Goal: Task Accomplishment & Management: Use online tool/utility

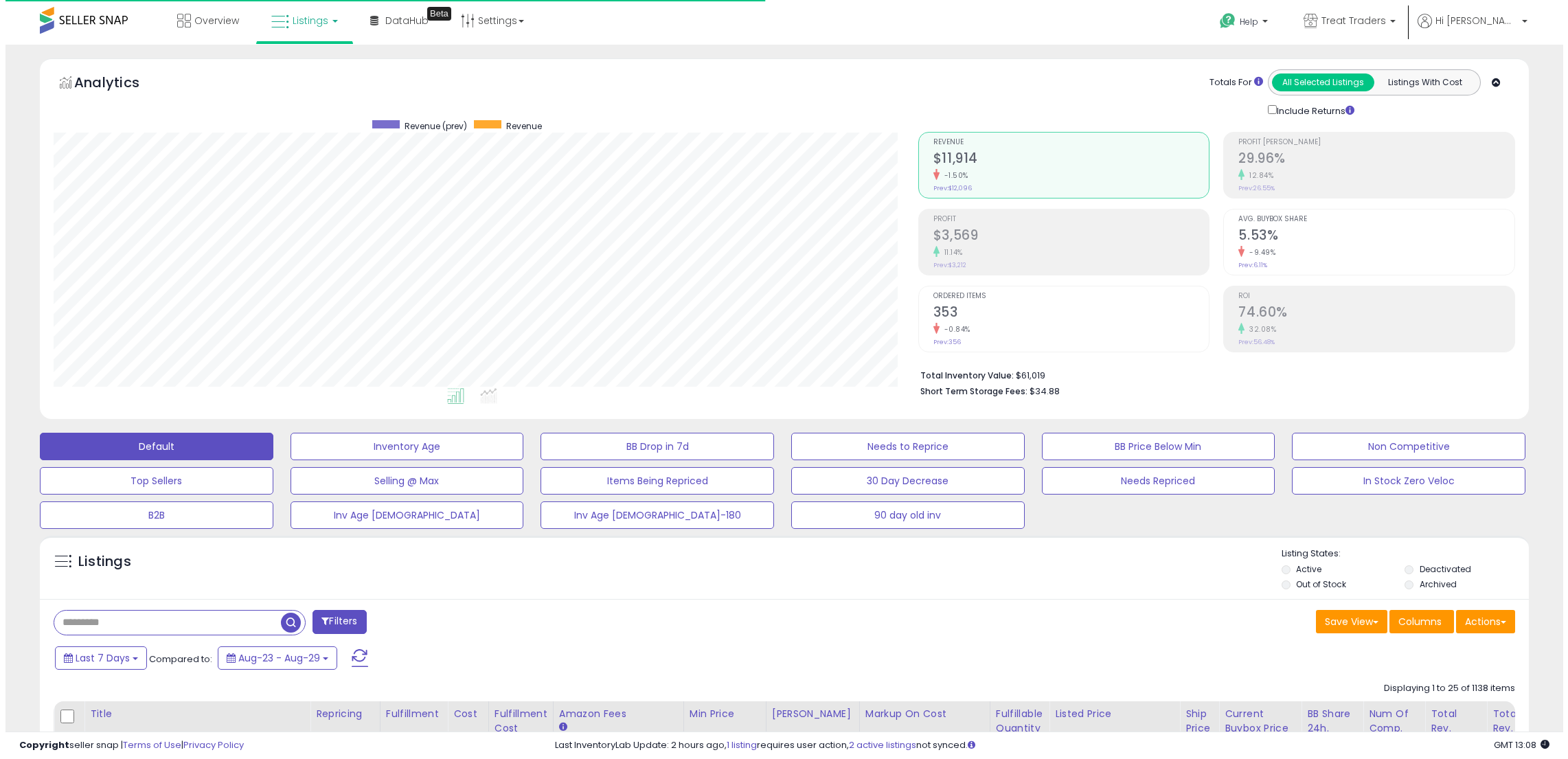
scroll to position [282, 865]
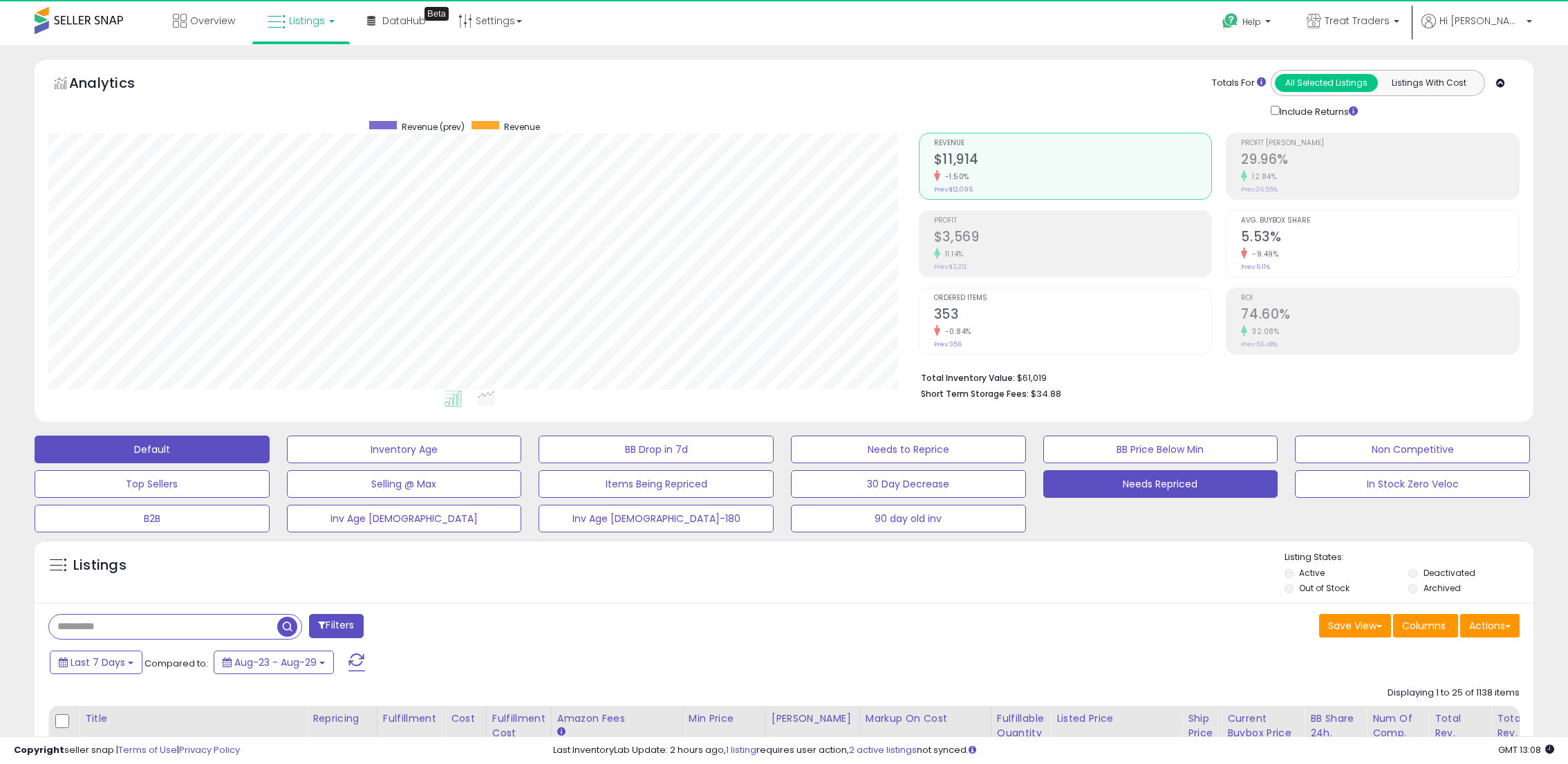
click at [1173, 484] on button "Needs Repriced" at bounding box center [1161, 483] width 235 height 28
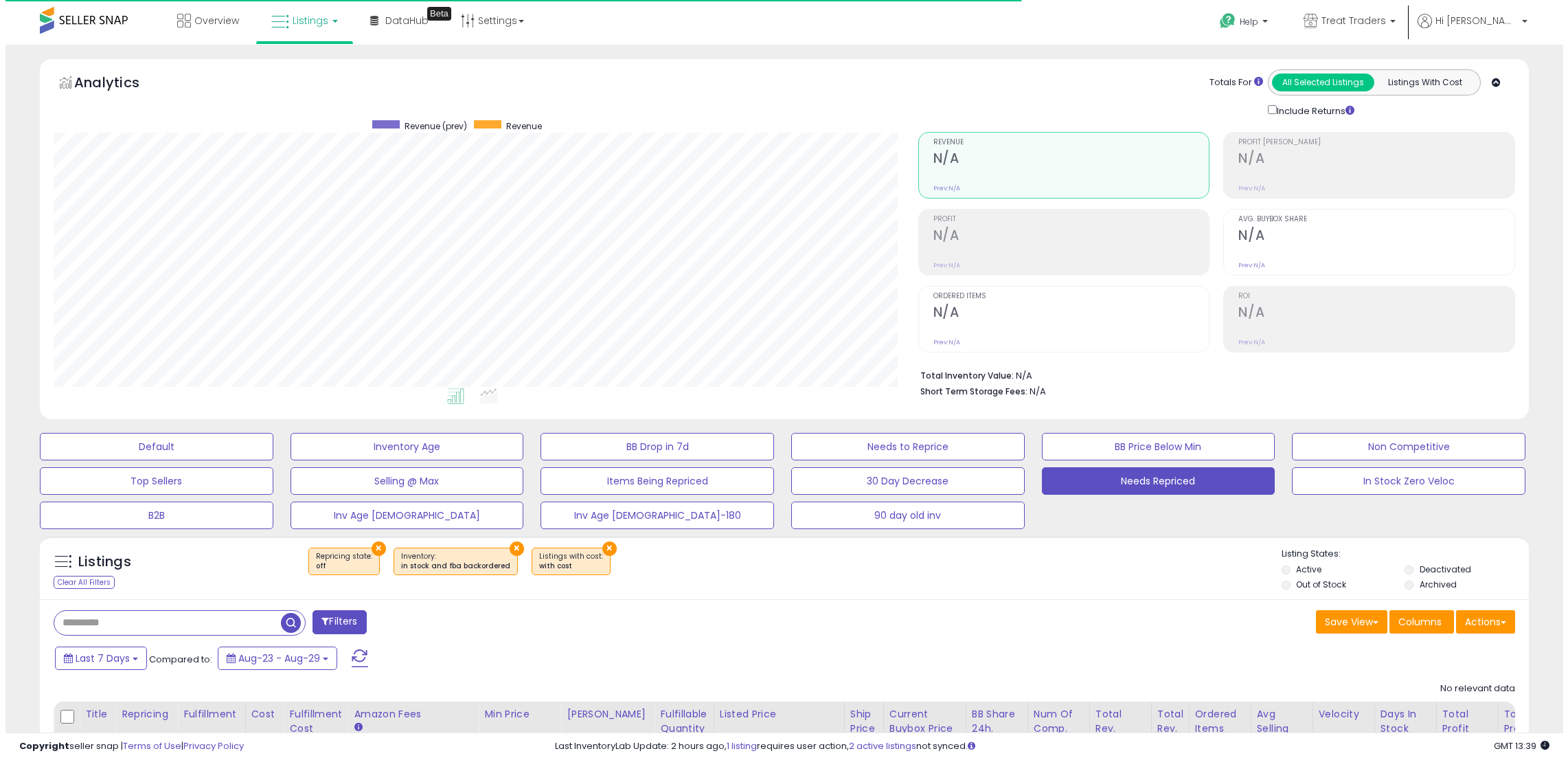
scroll to position [282, 865]
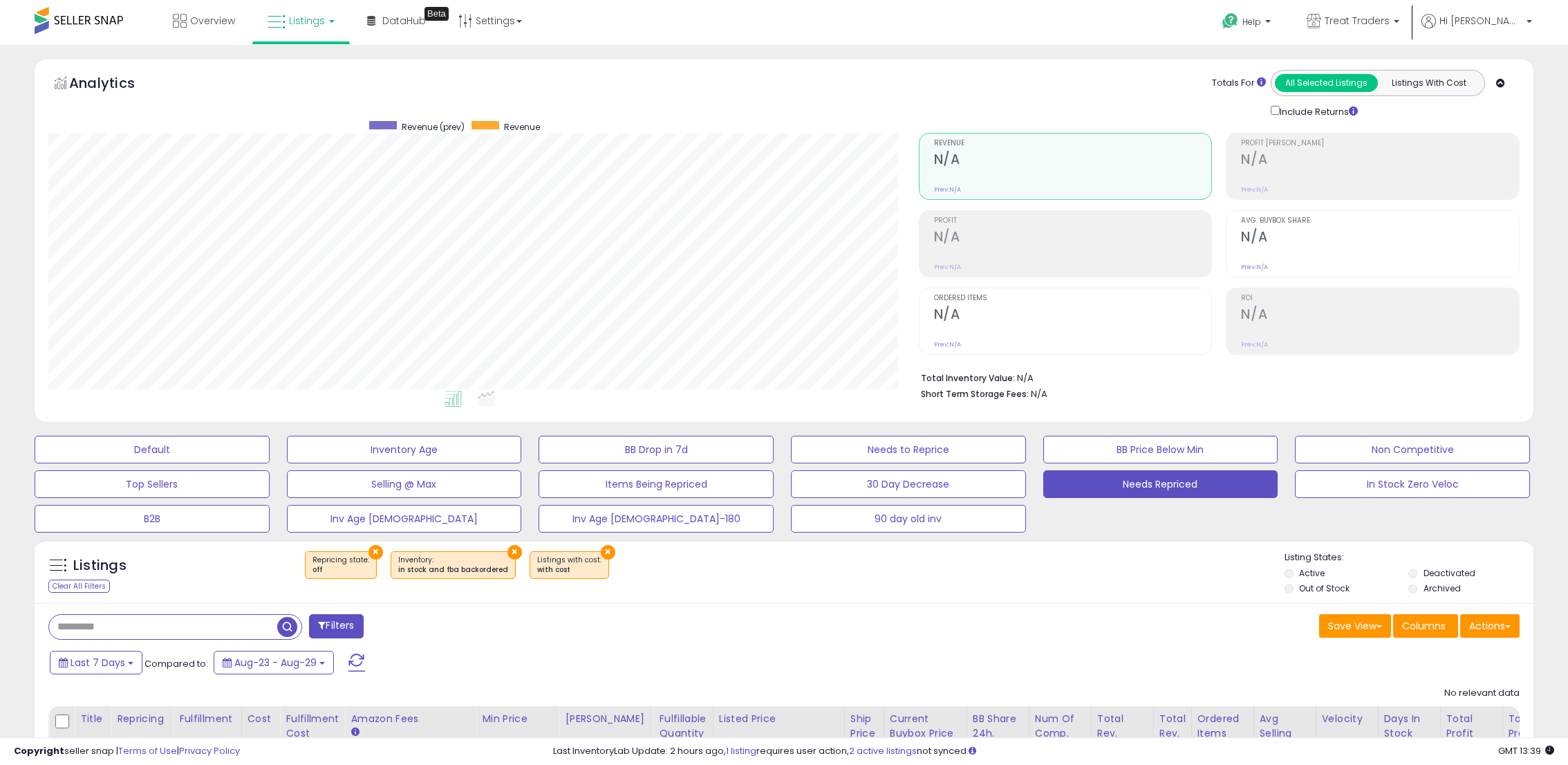
click at [363, 666] on span at bounding box center [357, 662] width 17 height 18
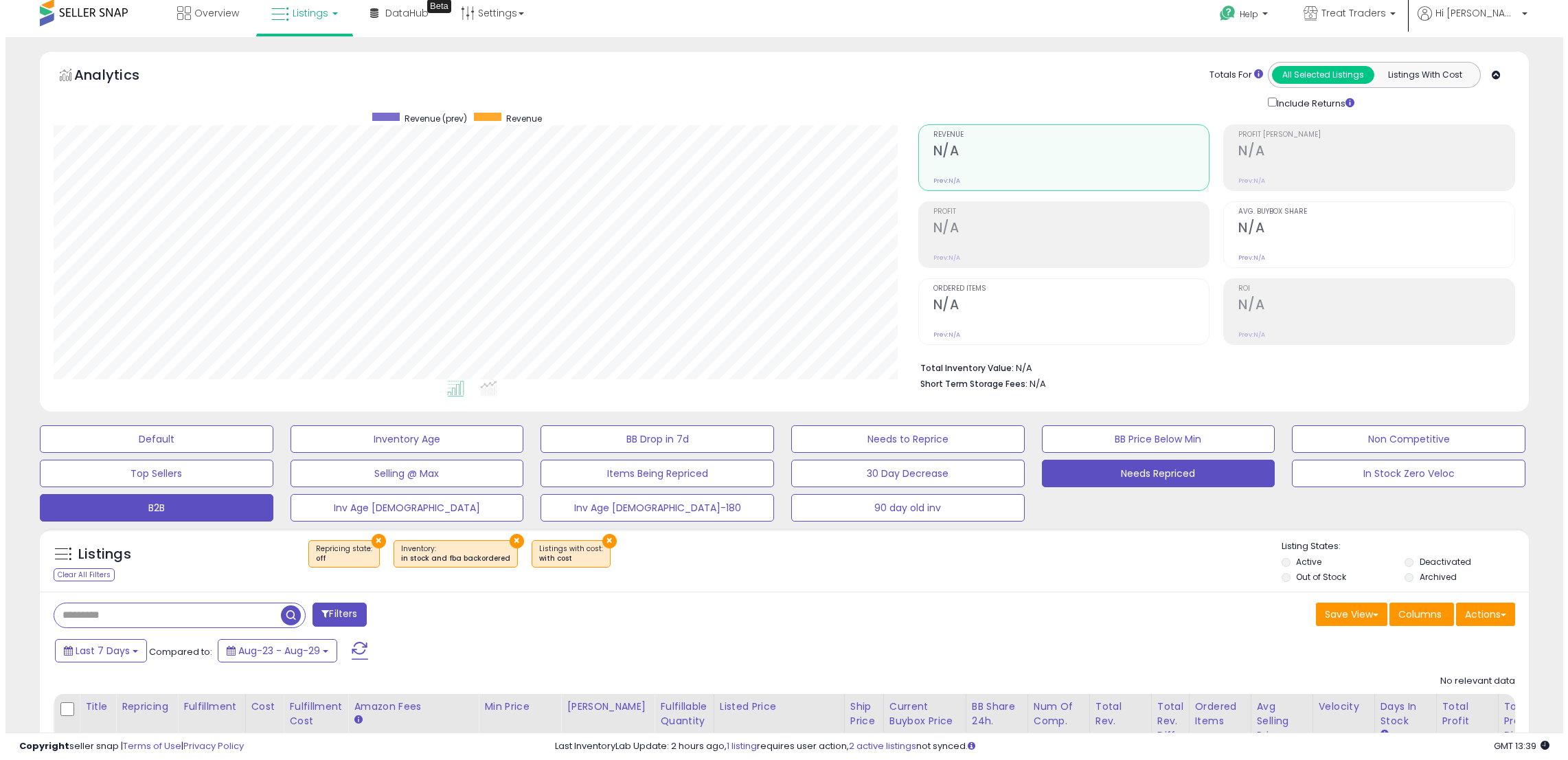
scroll to position [0, 0]
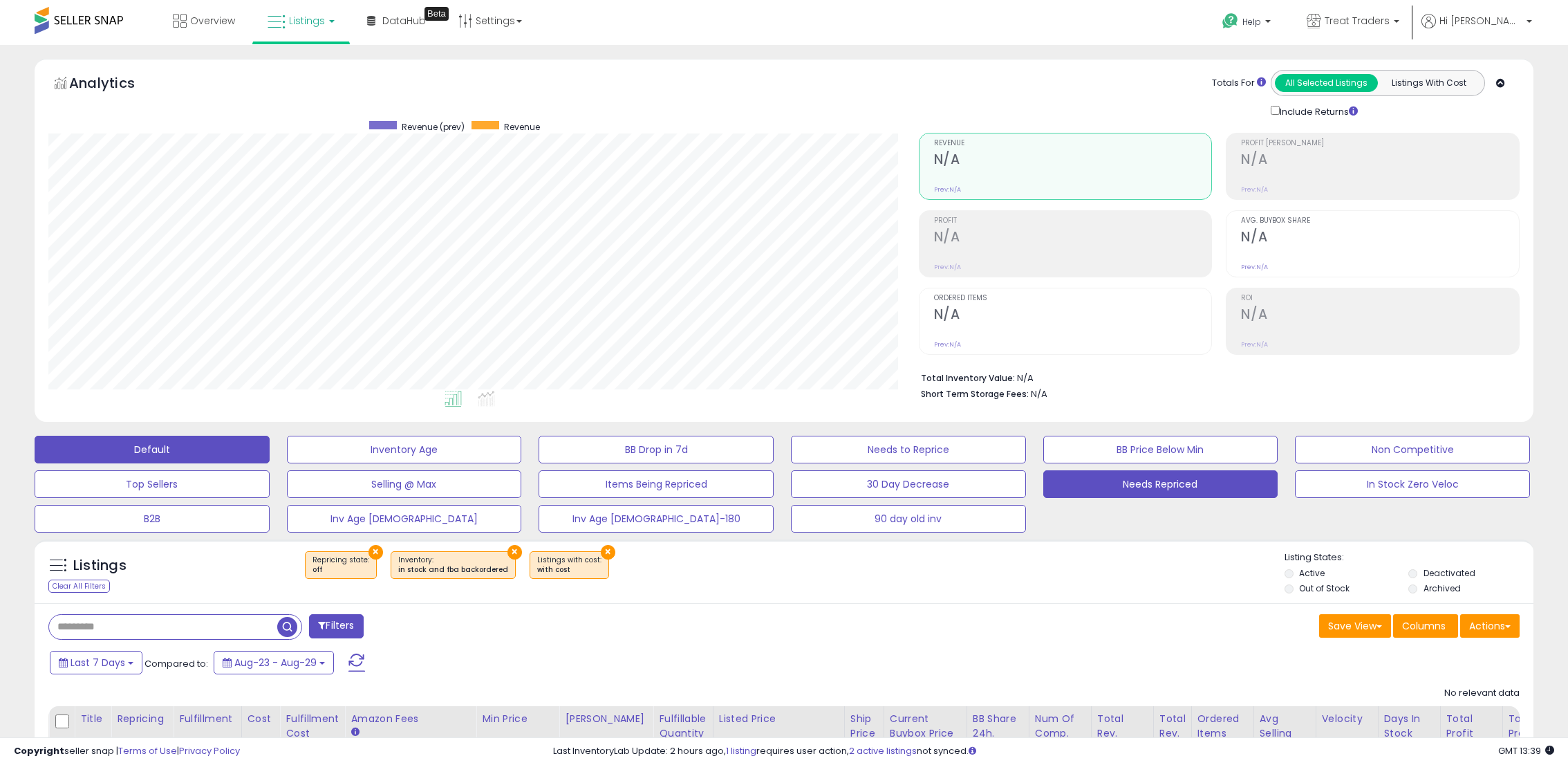
click at [211, 453] on button "Default" at bounding box center [152, 449] width 235 height 28
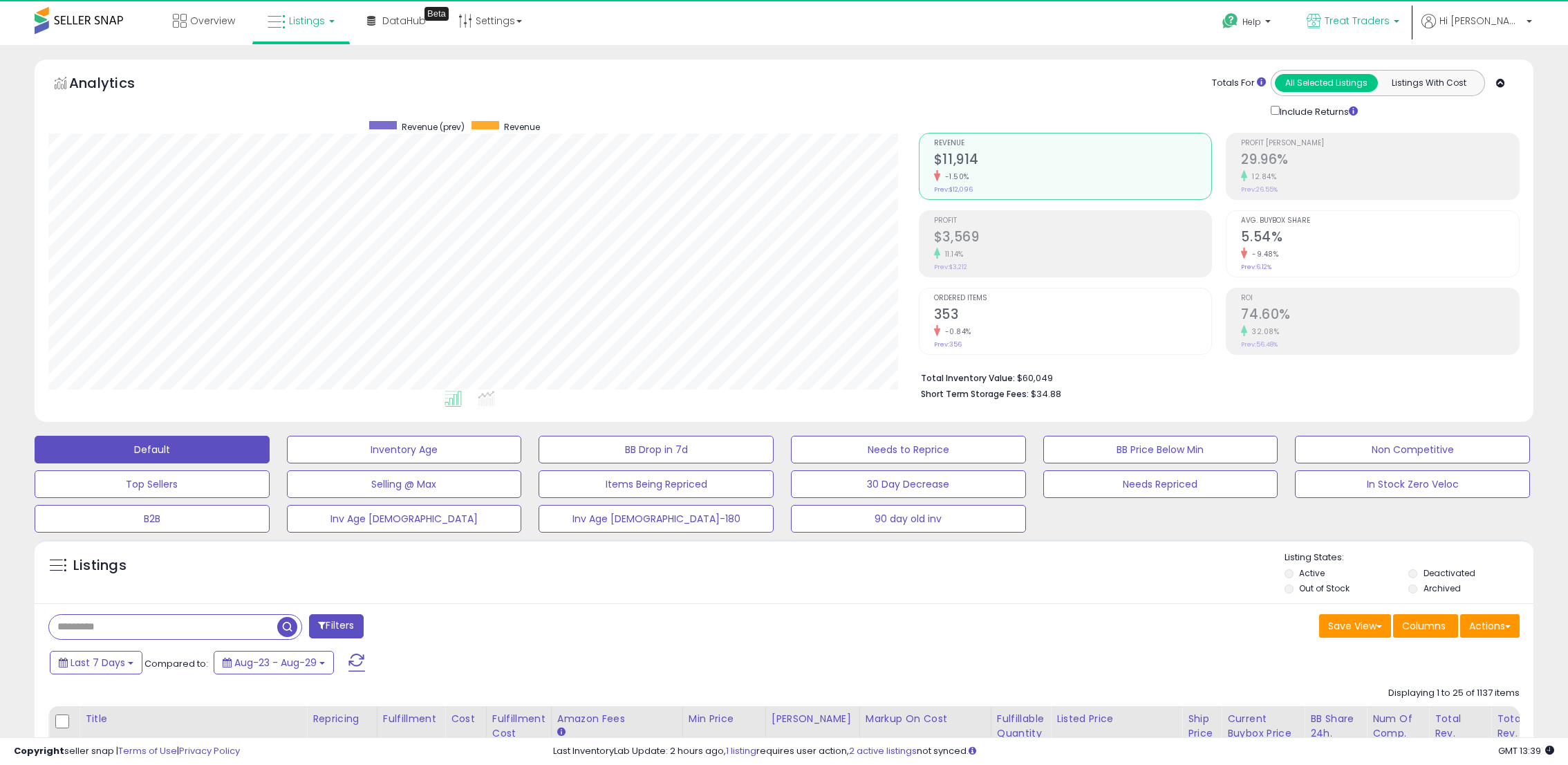
scroll to position [284, 870]
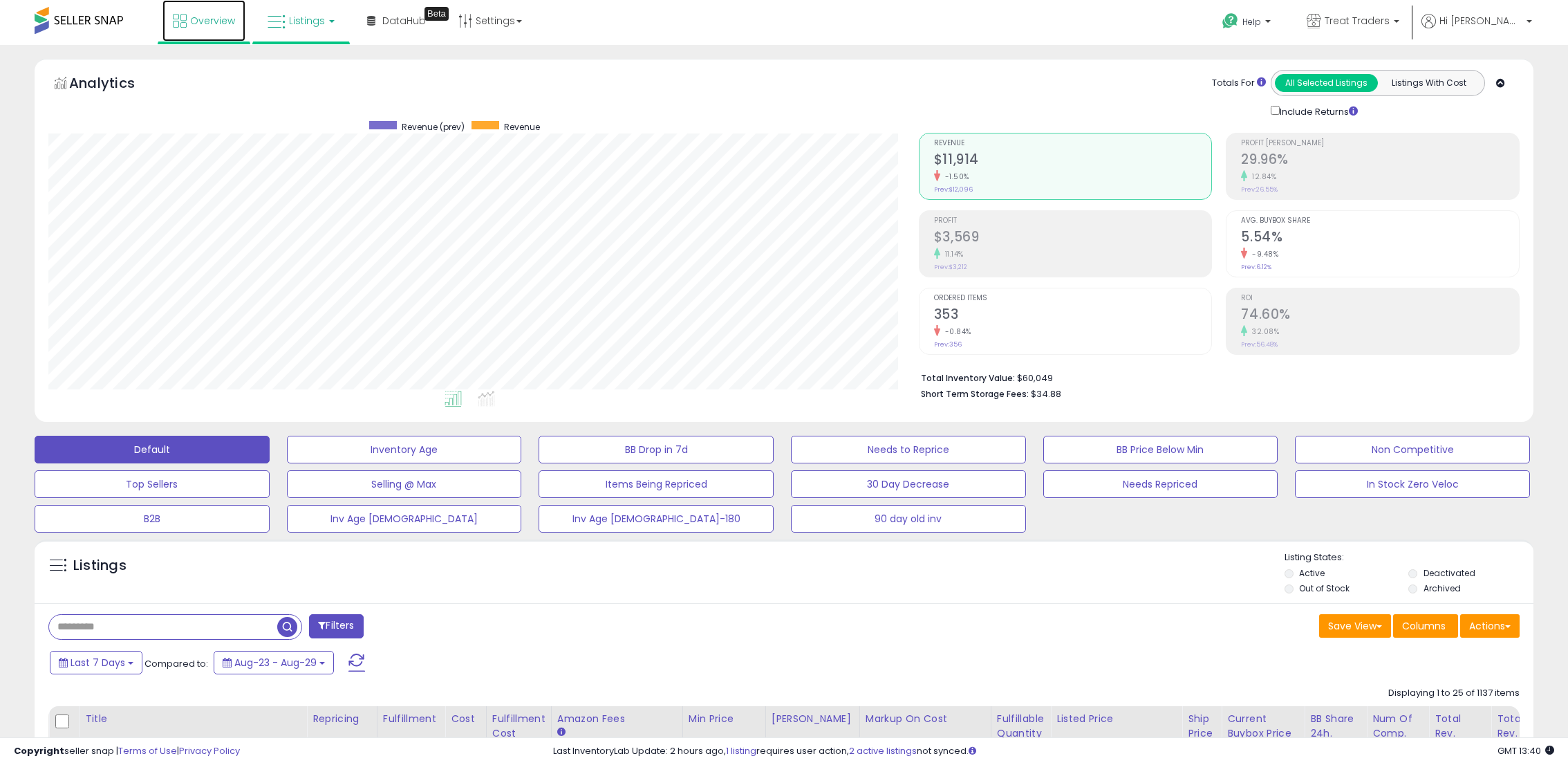
click at [187, 20] on link "Overview" at bounding box center [204, 20] width 83 height 41
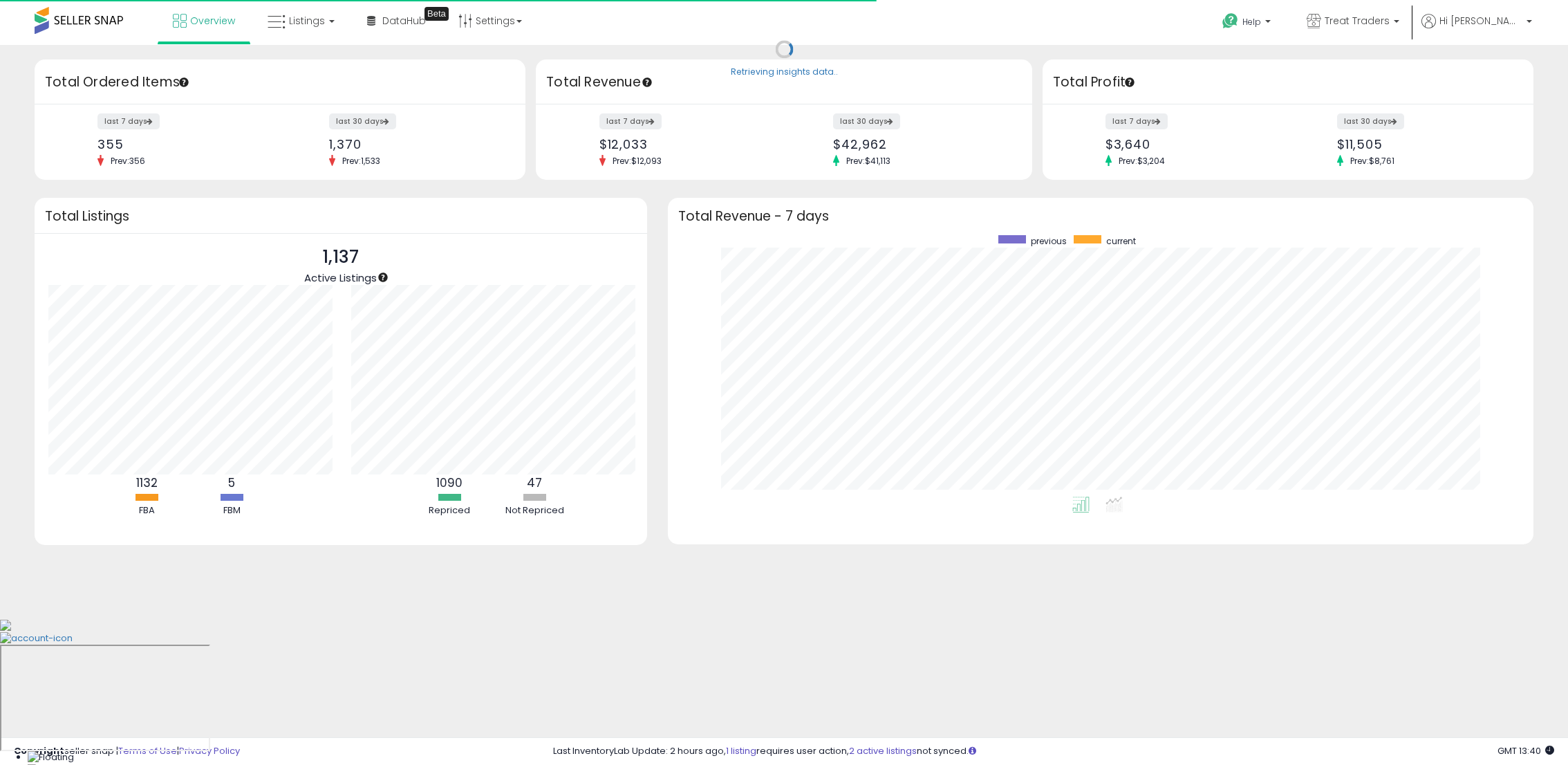
scroll to position [691294, 690508]
